Goal: Task Accomplishment & Management: Use online tool/utility

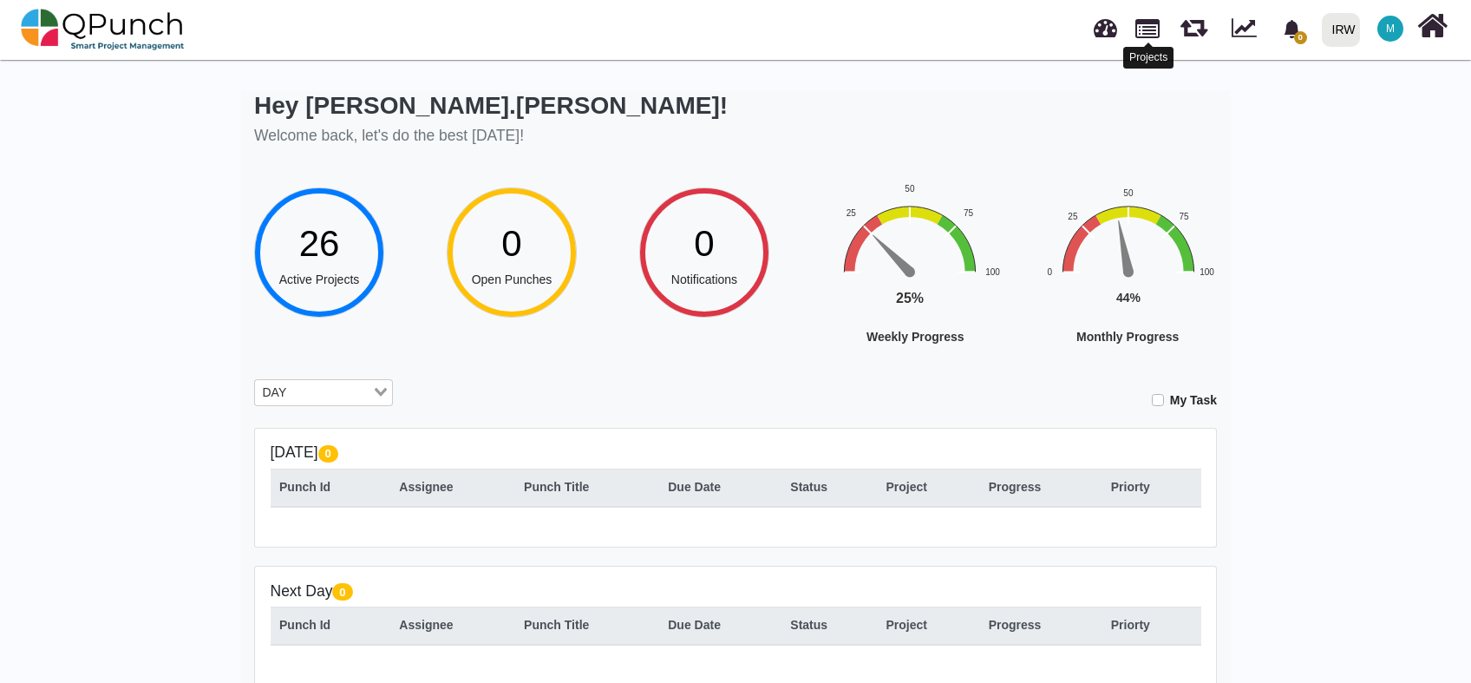
click at [1145, 32] on link at bounding box center [1147, 26] width 24 height 29
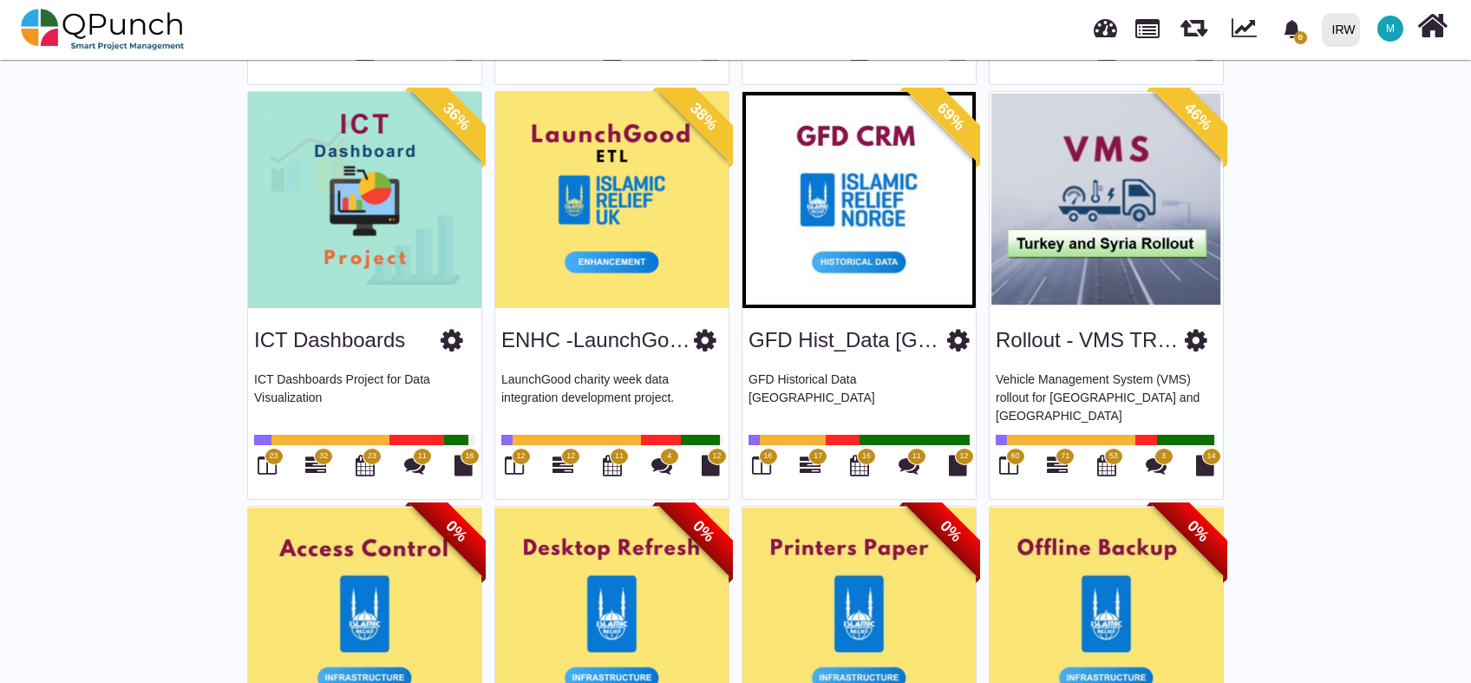
scroll to position [1284, 0]
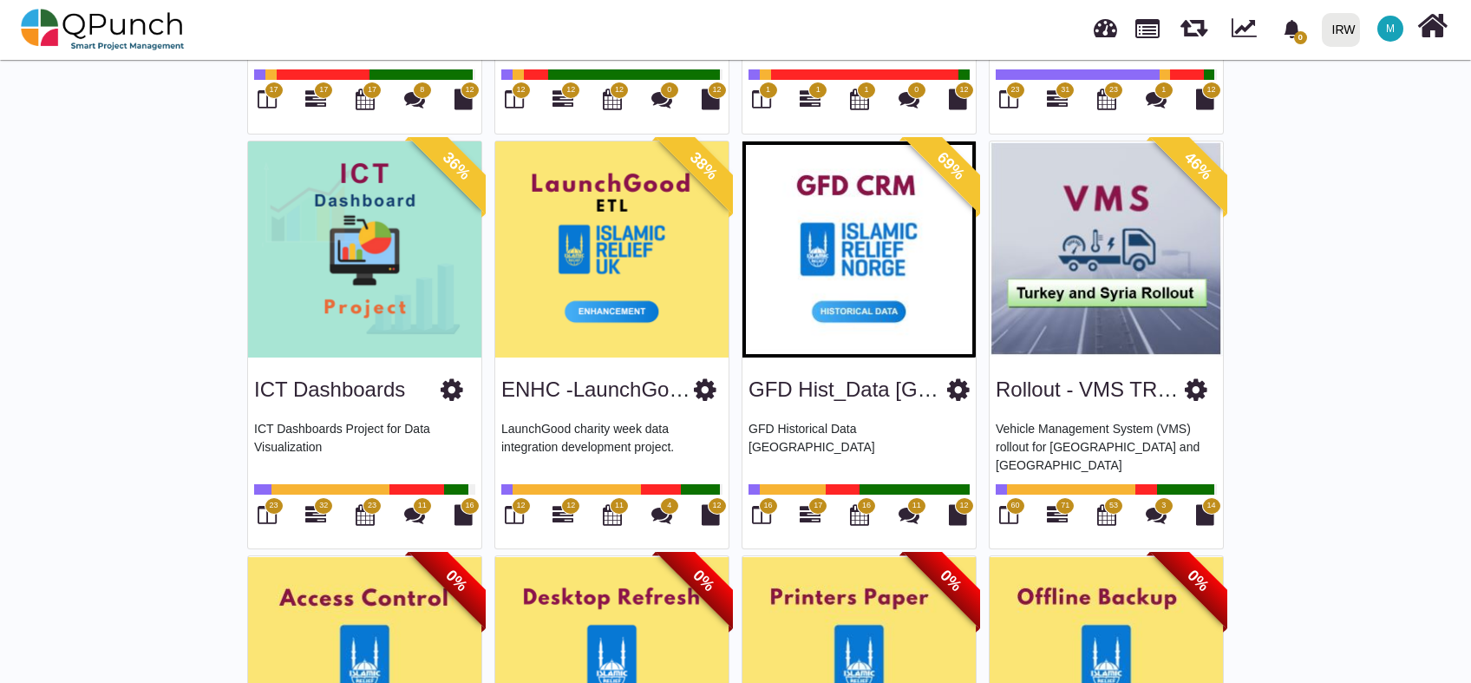
click at [458, 251] on img at bounding box center [364, 249] width 233 height 217
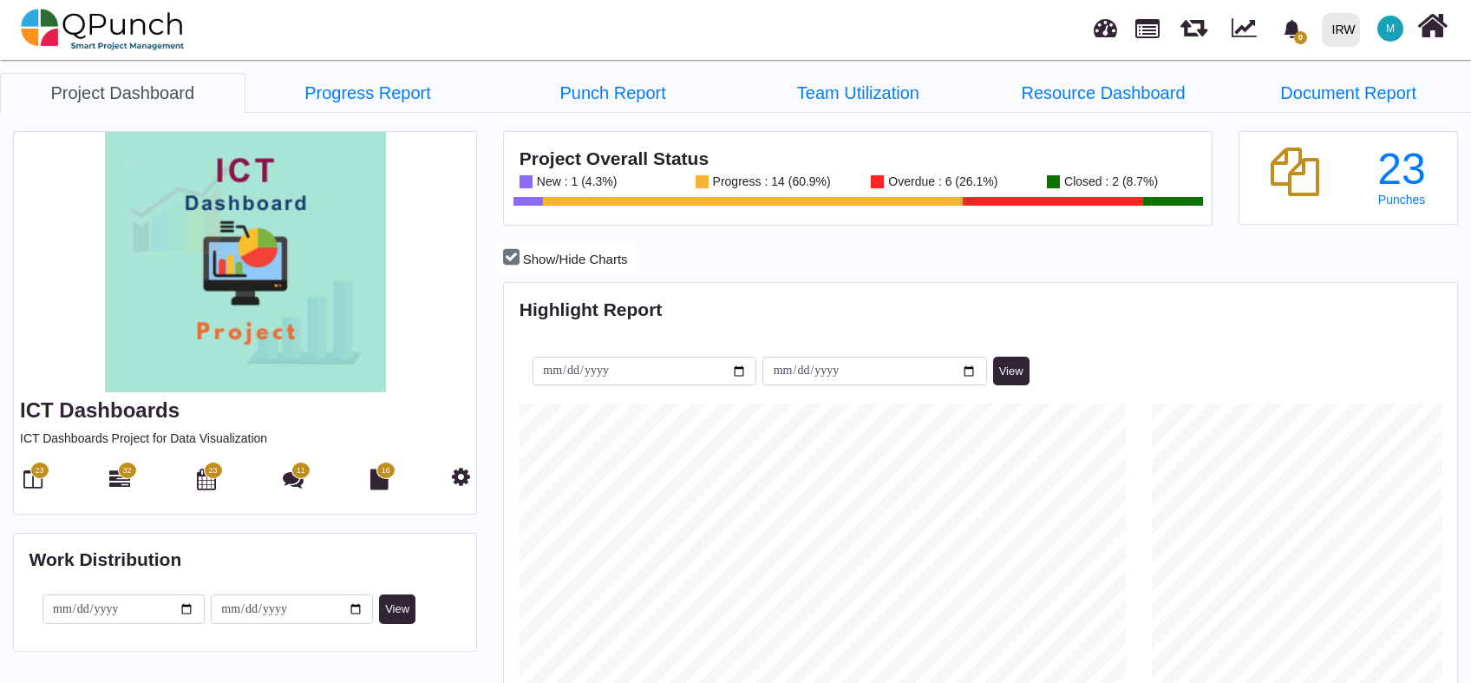
scroll to position [302, 316]
click at [27, 482] on icon at bounding box center [32, 478] width 19 height 21
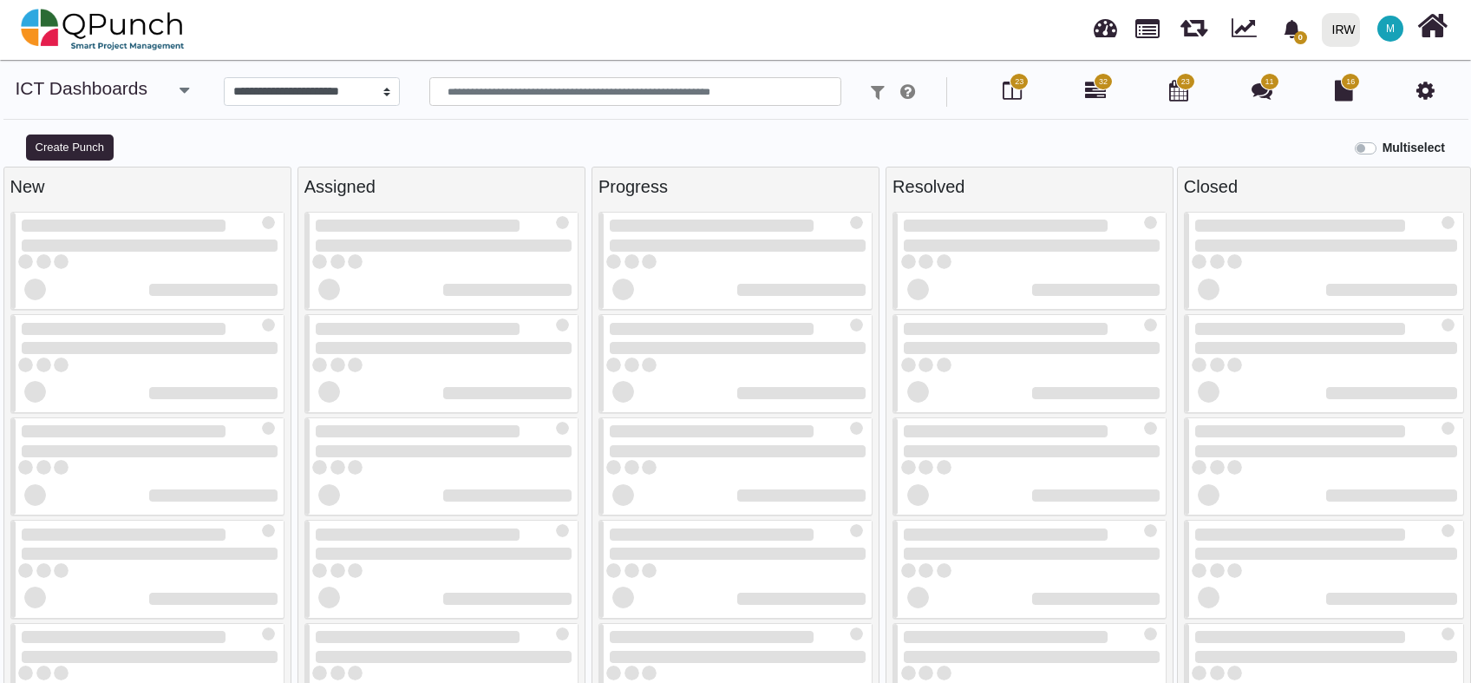
select select
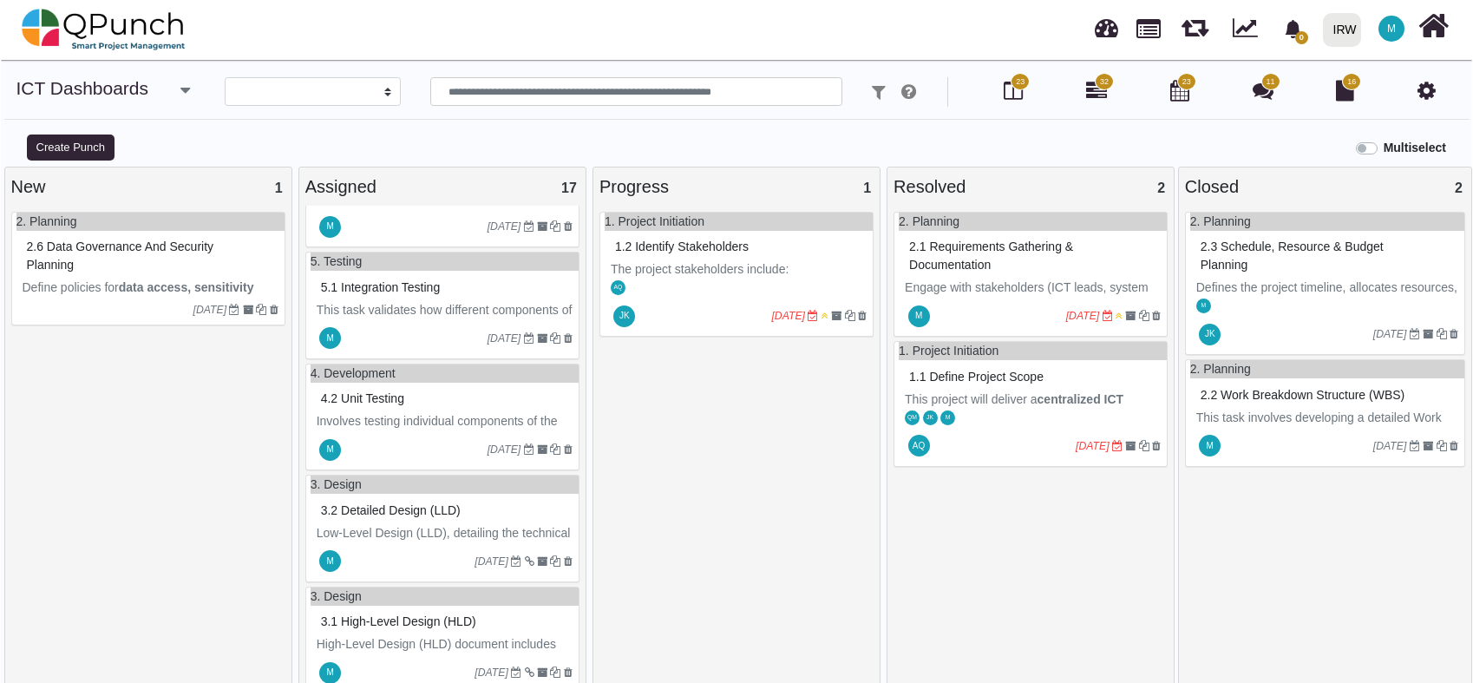
scroll to position [1558, 0]
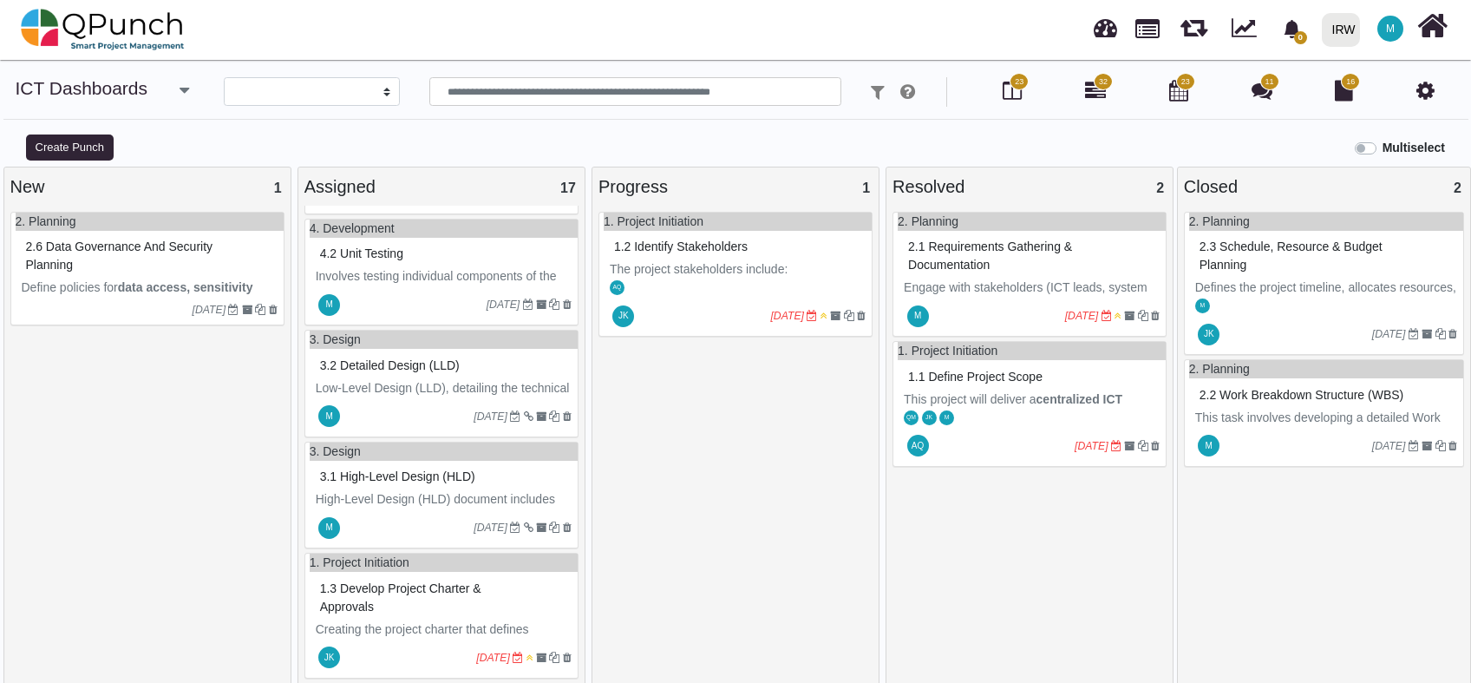
click at [410, 490] on p "High-Level Design (HLD) document includes defining the overall architecture, da…" at bounding box center [444, 544] width 256 height 109
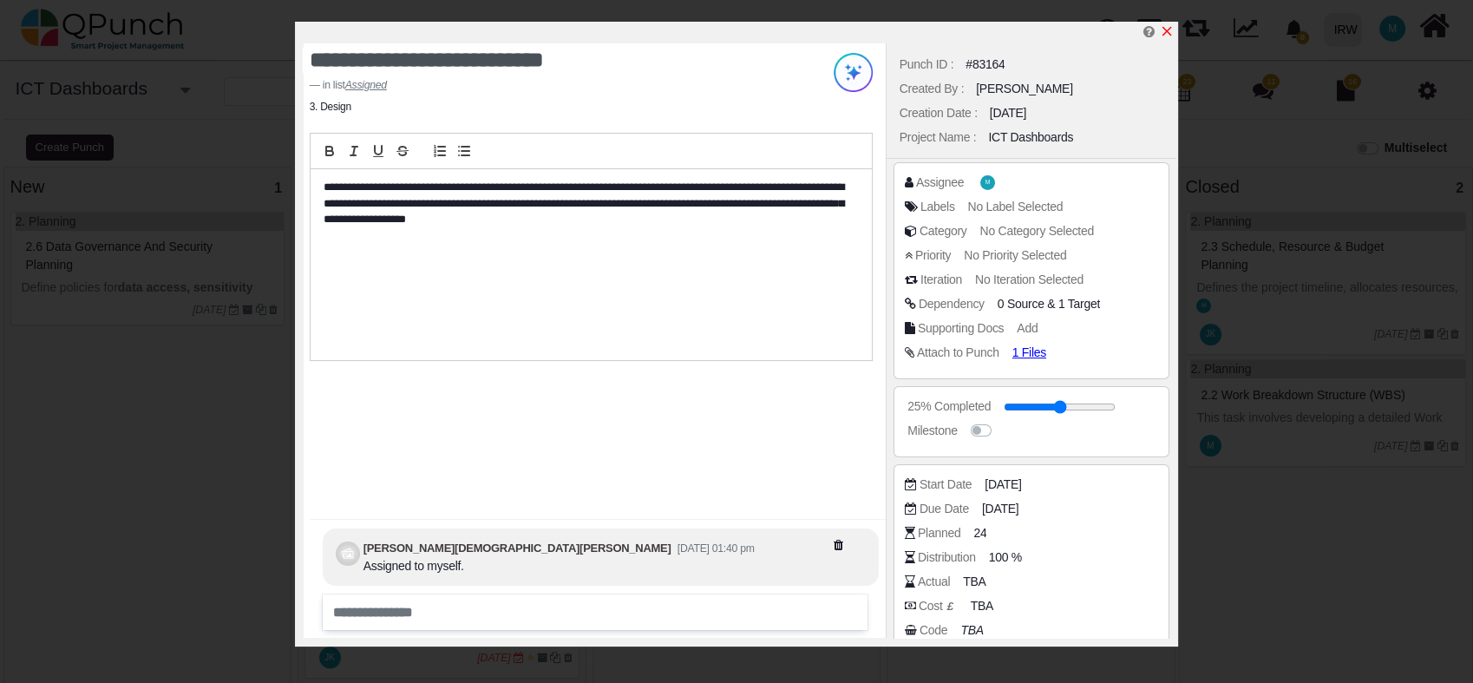
click at [1167, 33] on icon "x" at bounding box center [1167, 32] width 10 height 10
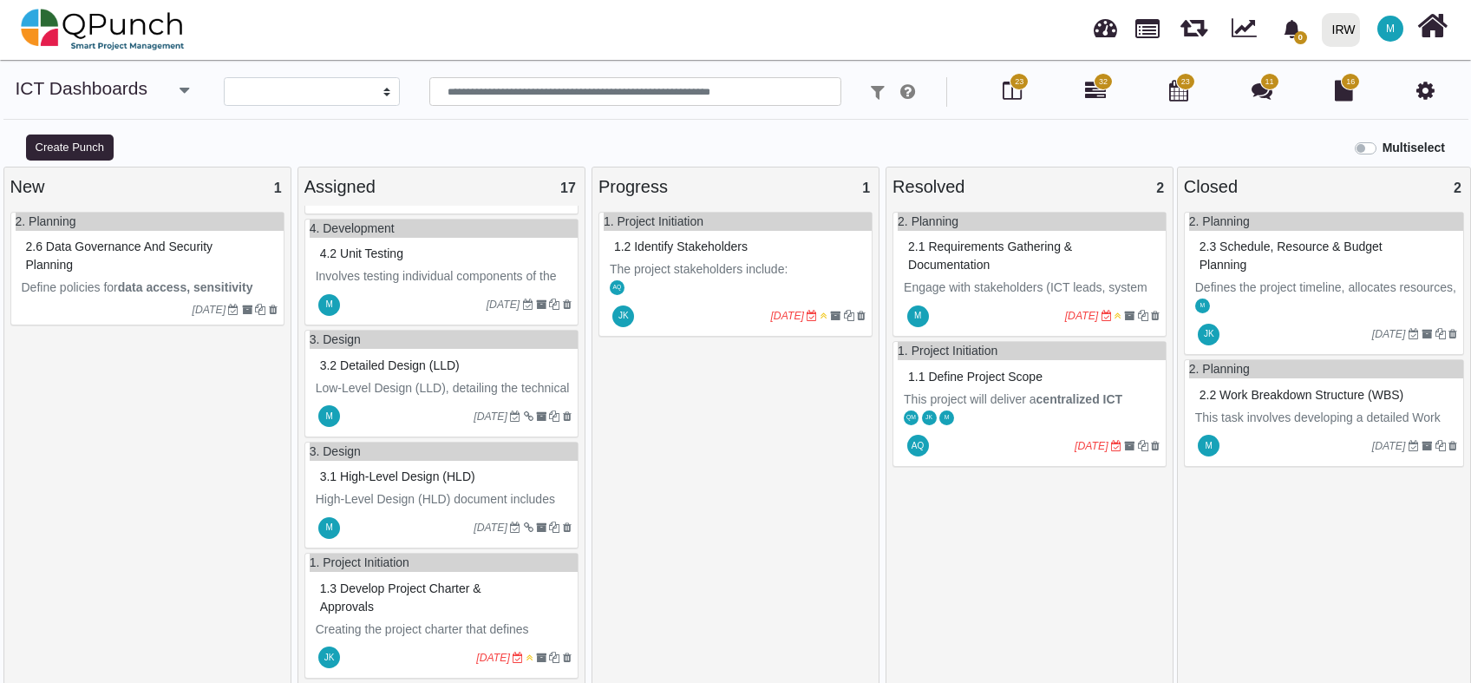
scroll to position [1447, 0]
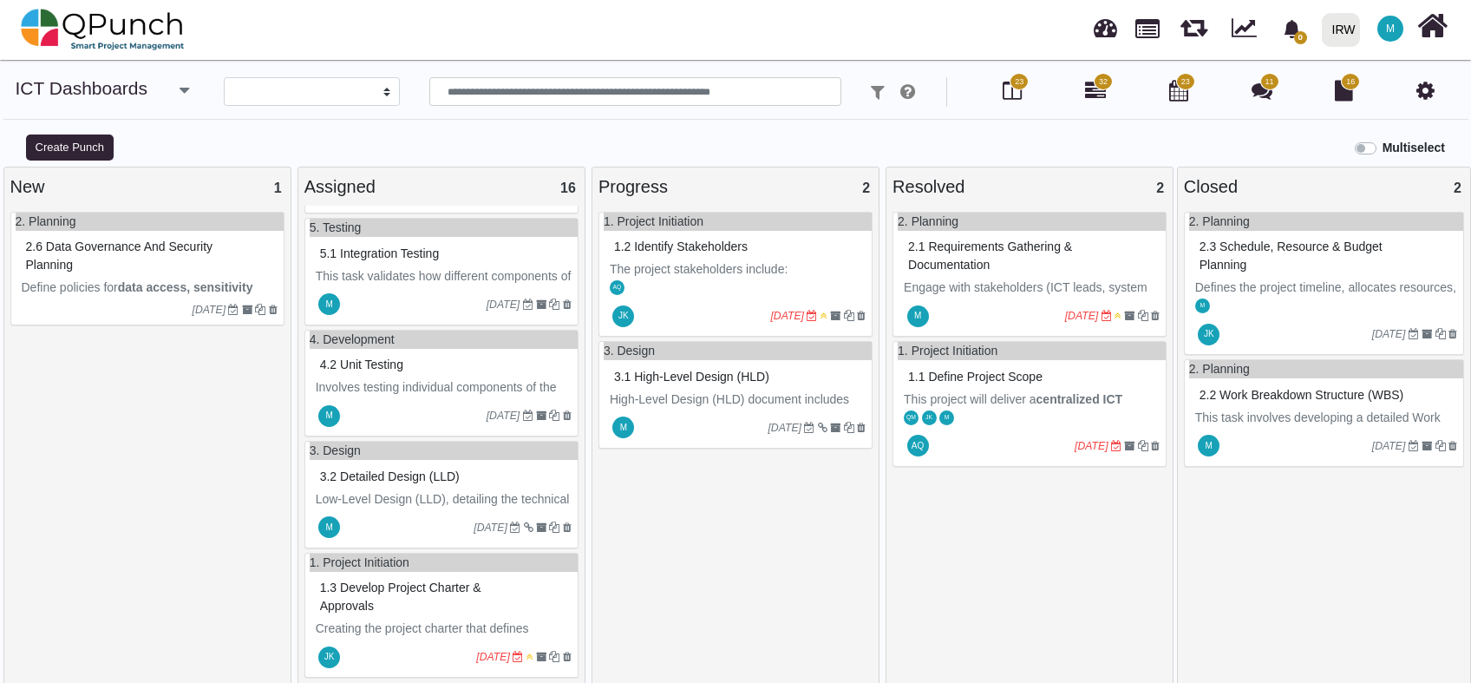
click at [688, 388] on div "3.1 High-level design (HLD)" at bounding box center [738, 376] width 256 height 27
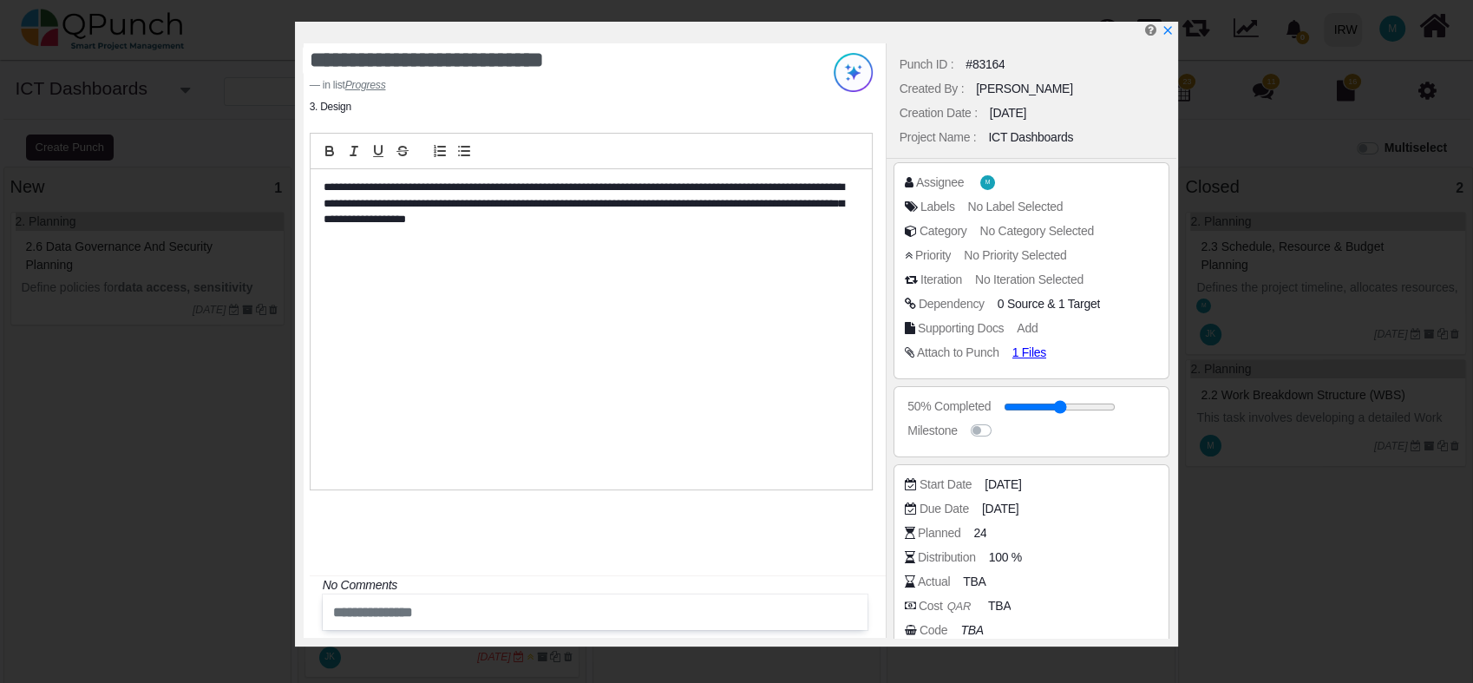
click at [410, 202] on p "**********" at bounding box center [587, 204] width 526 height 48
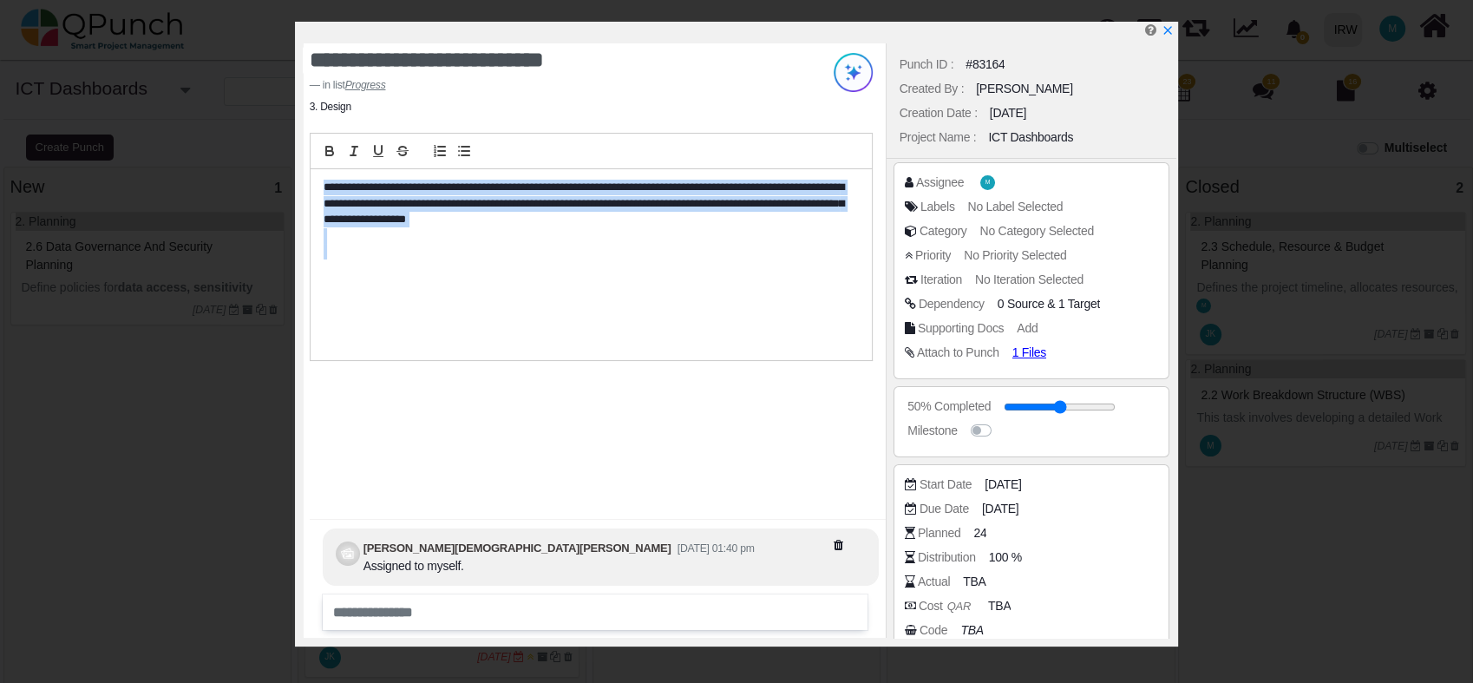
copy div "**********"
click at [1167, 28] on icon "x" at bounding box center [1167, 31] width 14 height 14
